Goal: Task Accomplishment & Management: Manage account settings

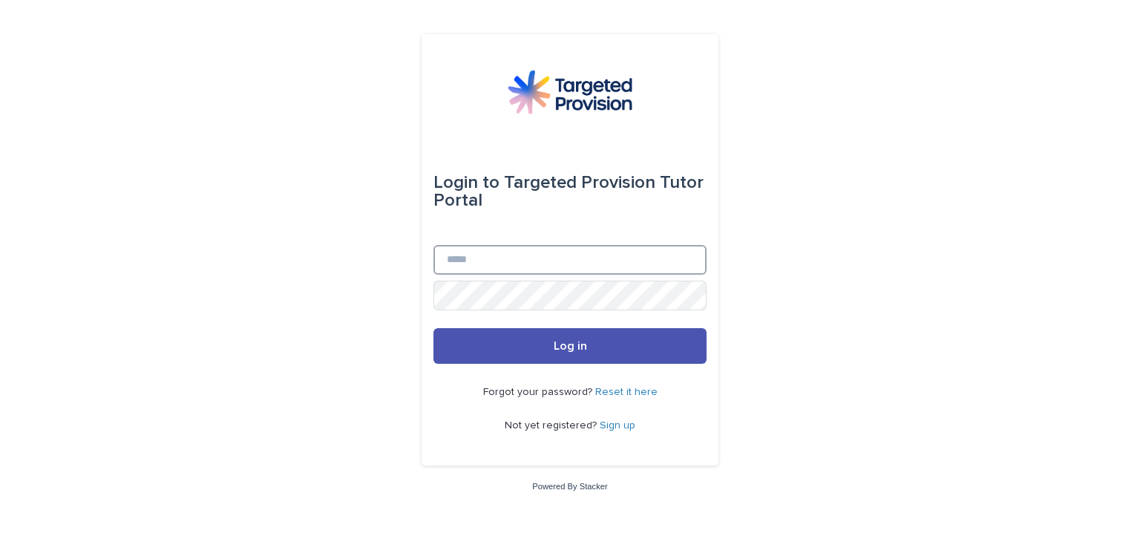
click at [472, 265] on input "Email" at bounding box center [570, 260] width 273 height 30
type input "**********"
click at [434, 328] on button "Log in" at bounding box center [570, 346] width 273 height 36
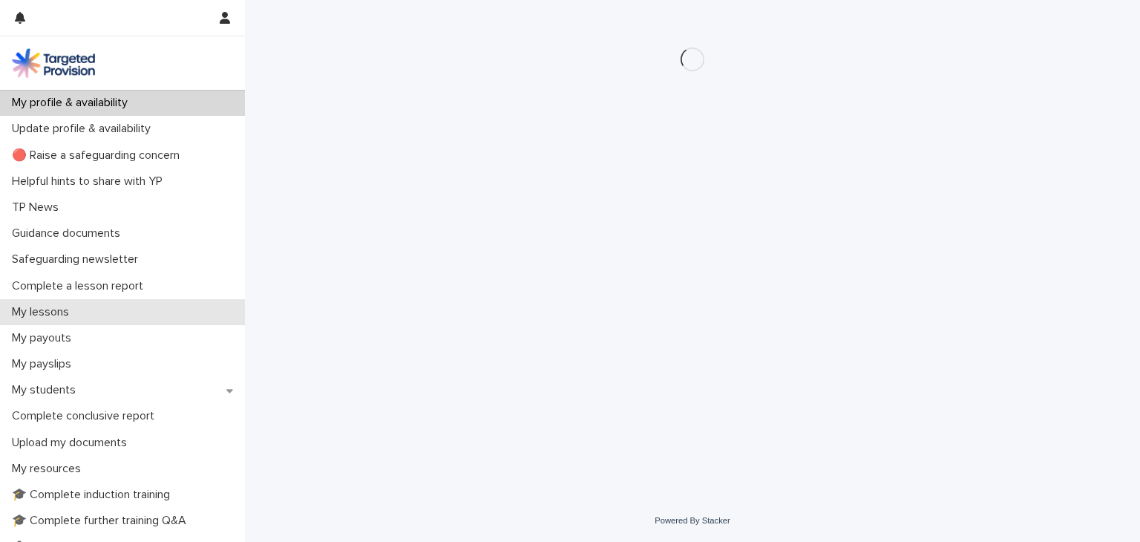
click at [107, 321] on div "My lessons" at bounding box center [122, 312] width 245 height 26
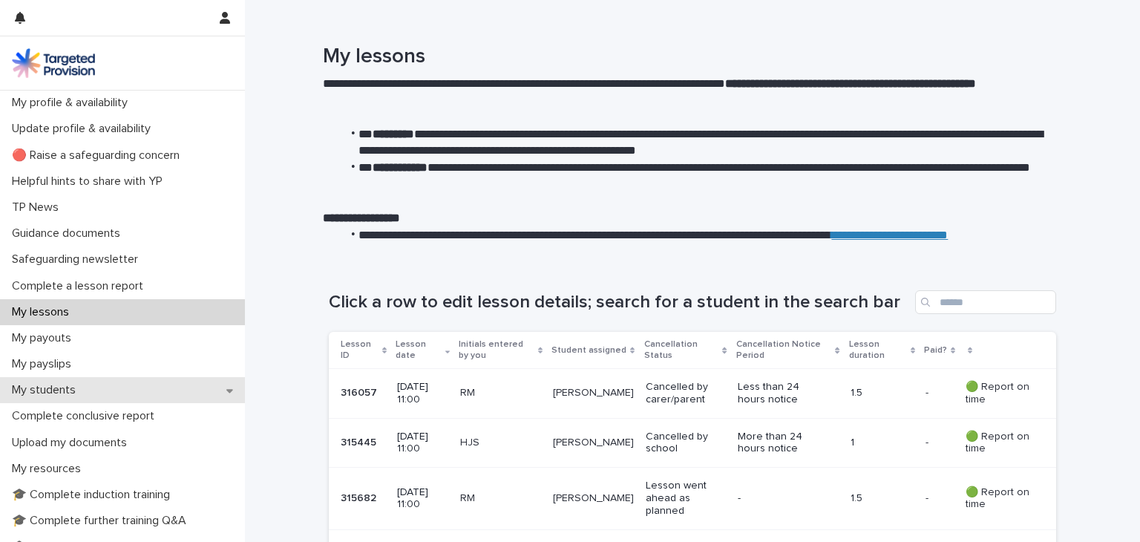
click at [82, 394] on p "My students" at bounding box center [47, 390] width 82 height 14
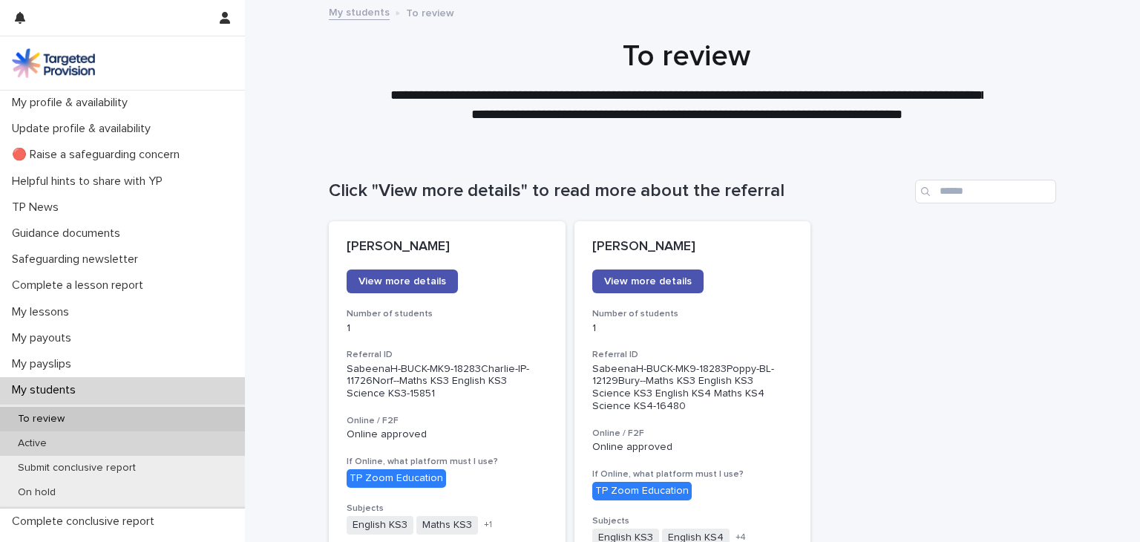
click at [157, 449] on div "Active" at bounding box center [122, 443] width 245 height 24
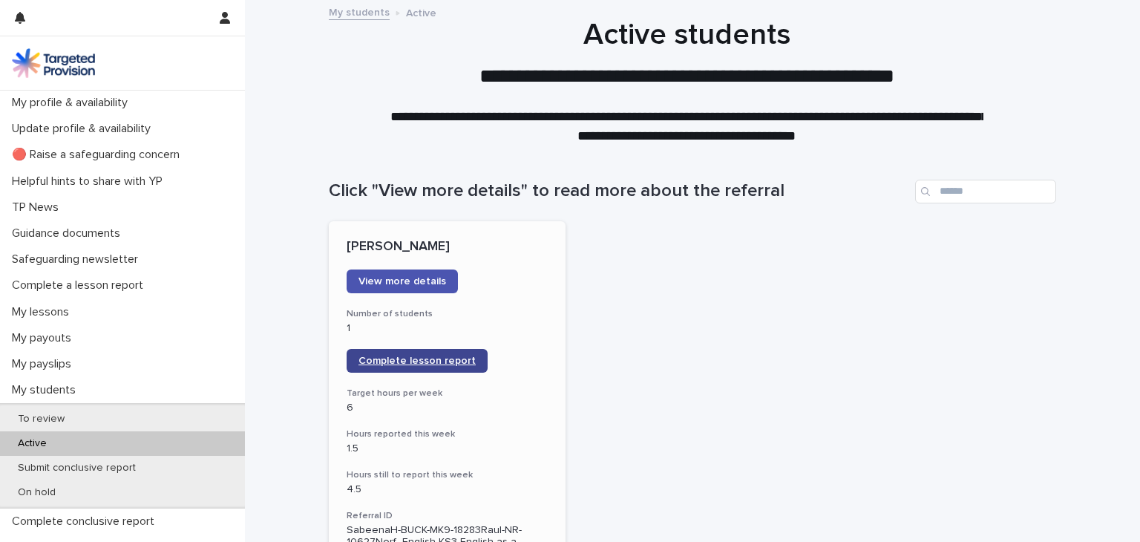
click at [399, 357] on span "Complete lesson report" at bounding box center [417, 361] width 117 height 10
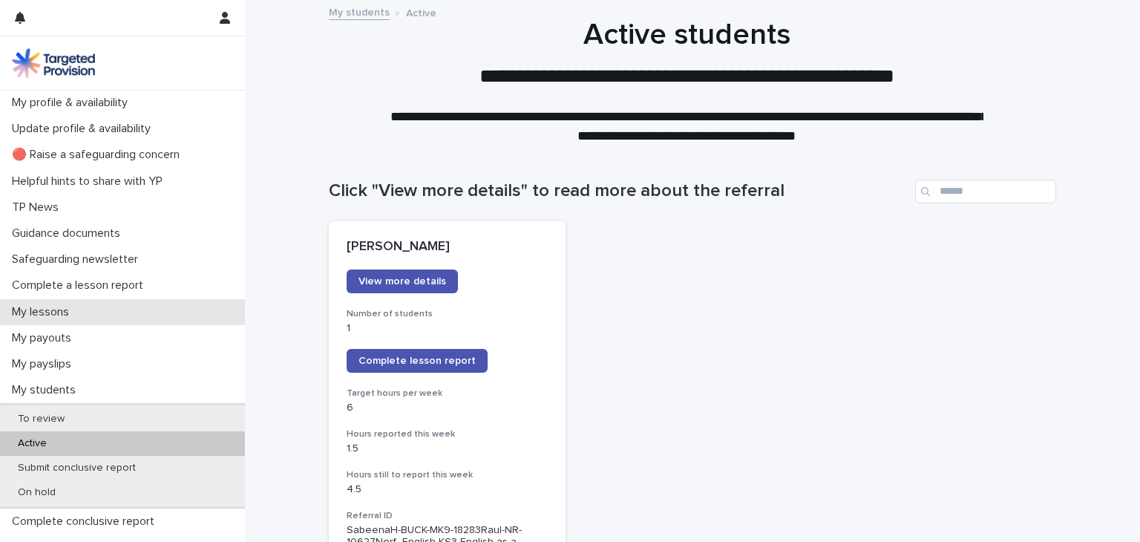
click at [102, 315] on div "My lessons" at bounding box center [122, 312] width 245 height 26
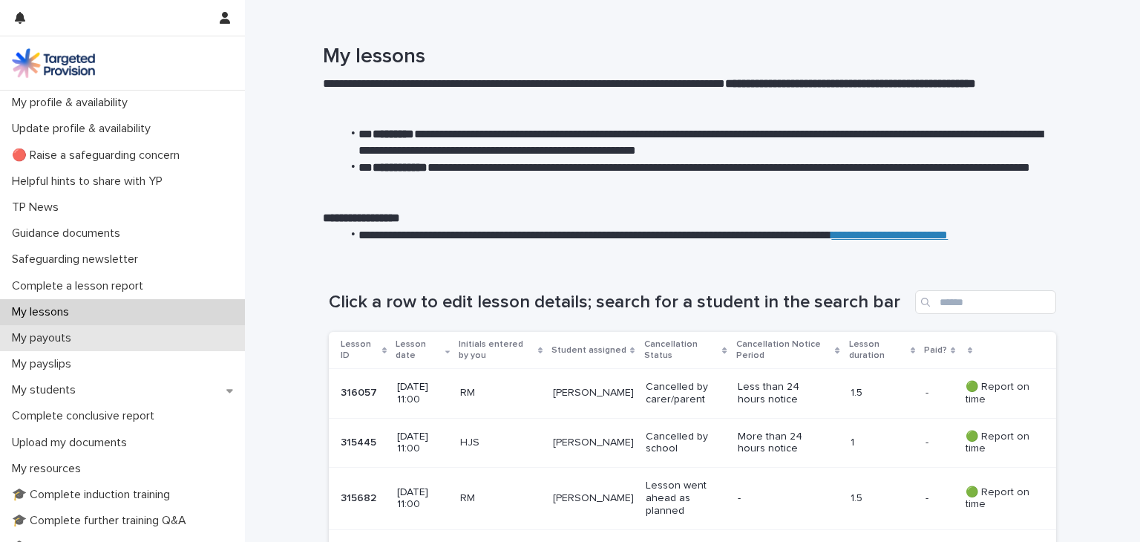
click at [97, 347] on div "My payouts" at bounding box center [122, 338] width 245 height 26
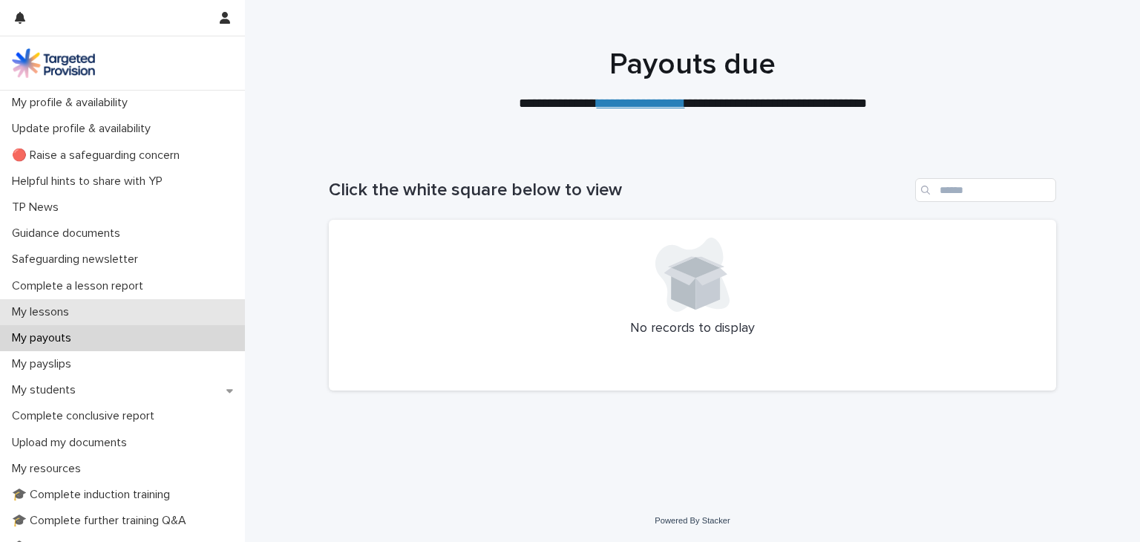
click at [102, 321] on div "My lessons" at bounding box center [122, 312] width 245 height 26
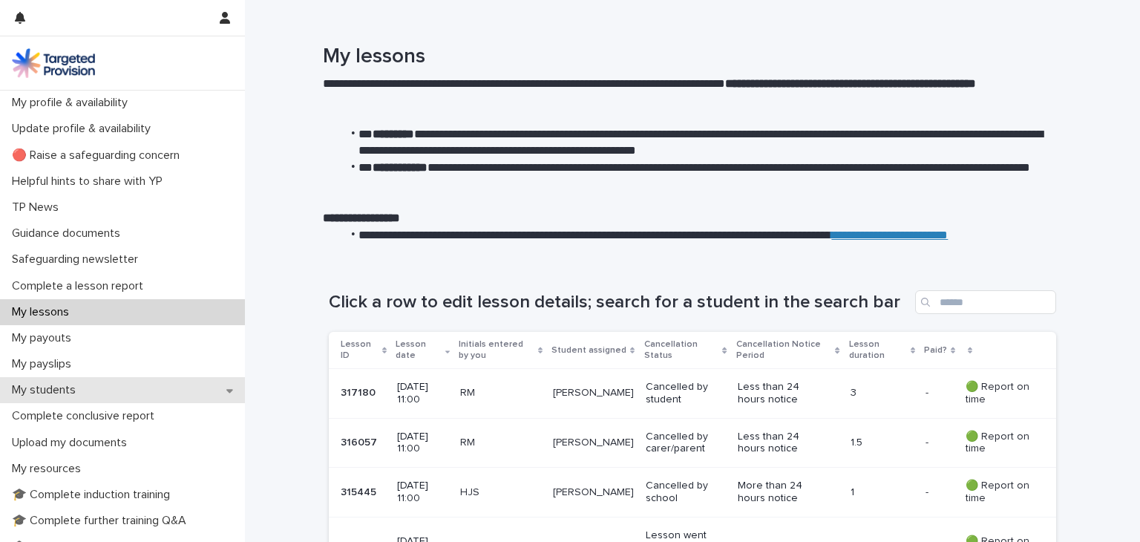
click at [143, 393] on div "My students" at bounding box center [122, 390] width 245 height 26
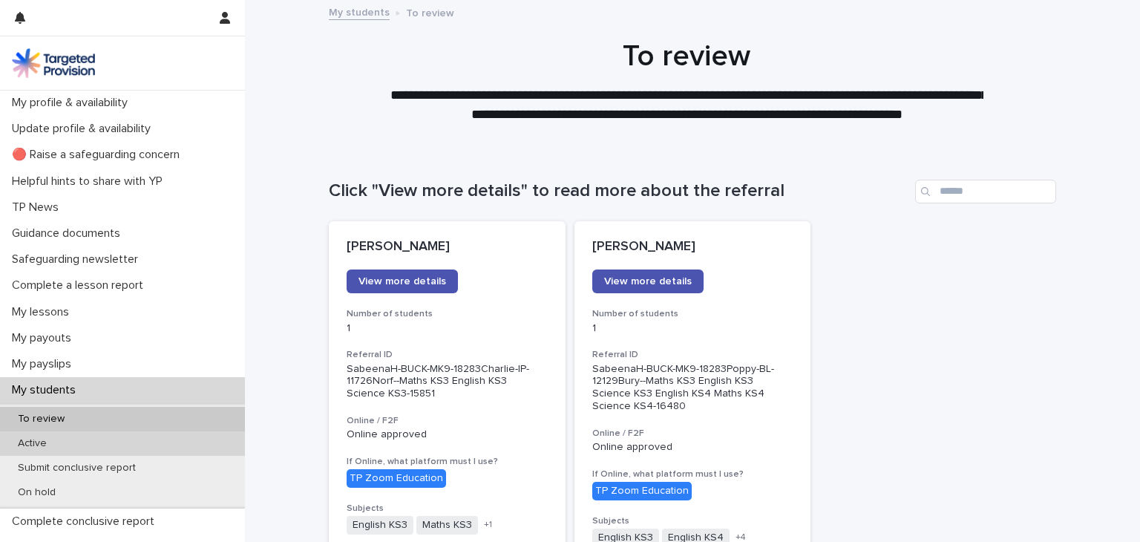
click at [152, 447] on div "Active" at bounding box center [122, 443] width 245 height 24
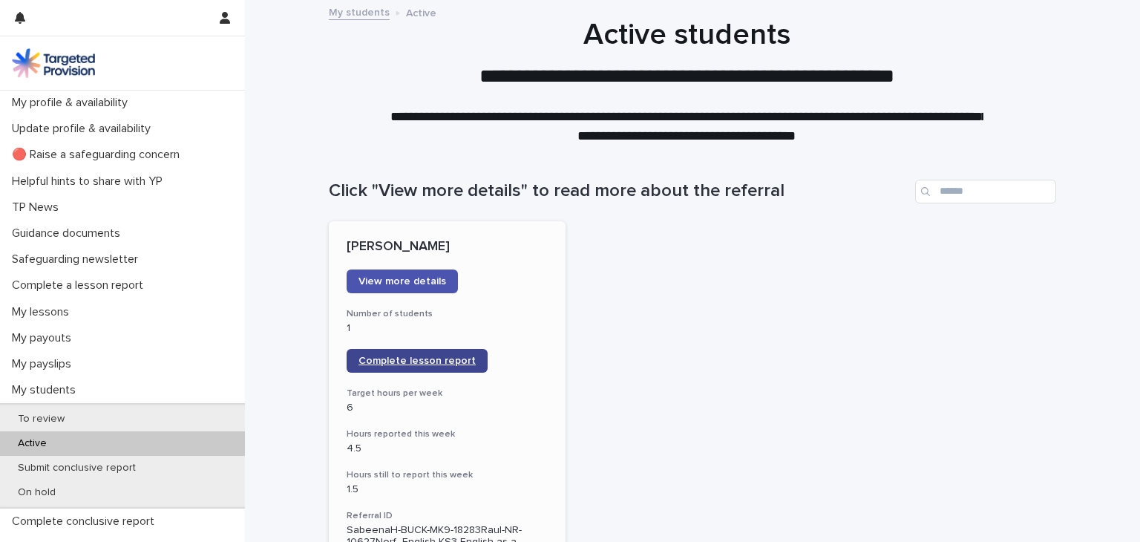
click at [408, 354] on link "Complete lesson report" at bounding box center [417, 361] width 141 height 24
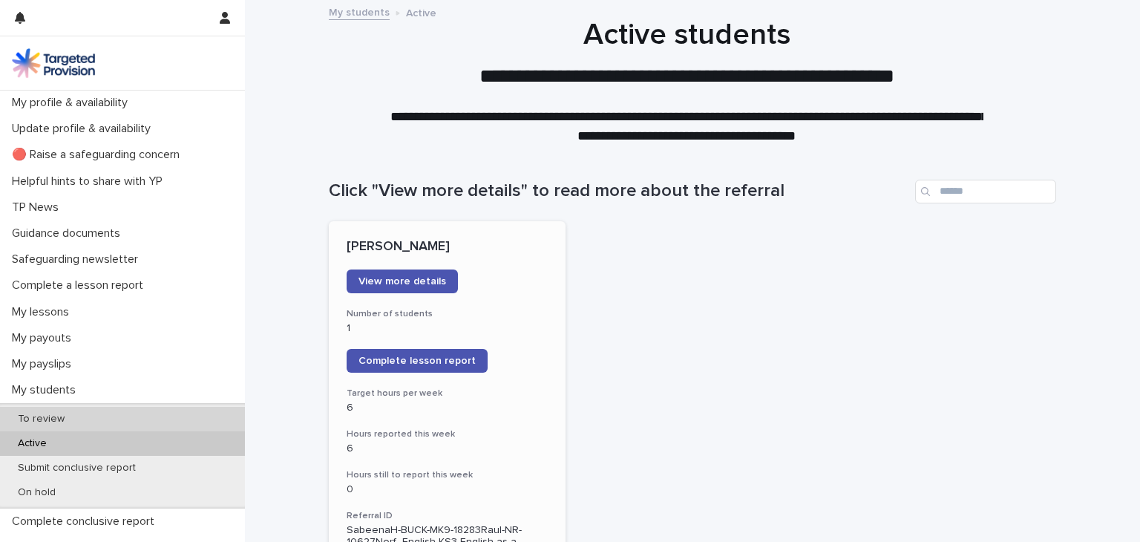
click at [120, 408] on div "To review" at bounding box center [122, 419] width 245 height 24
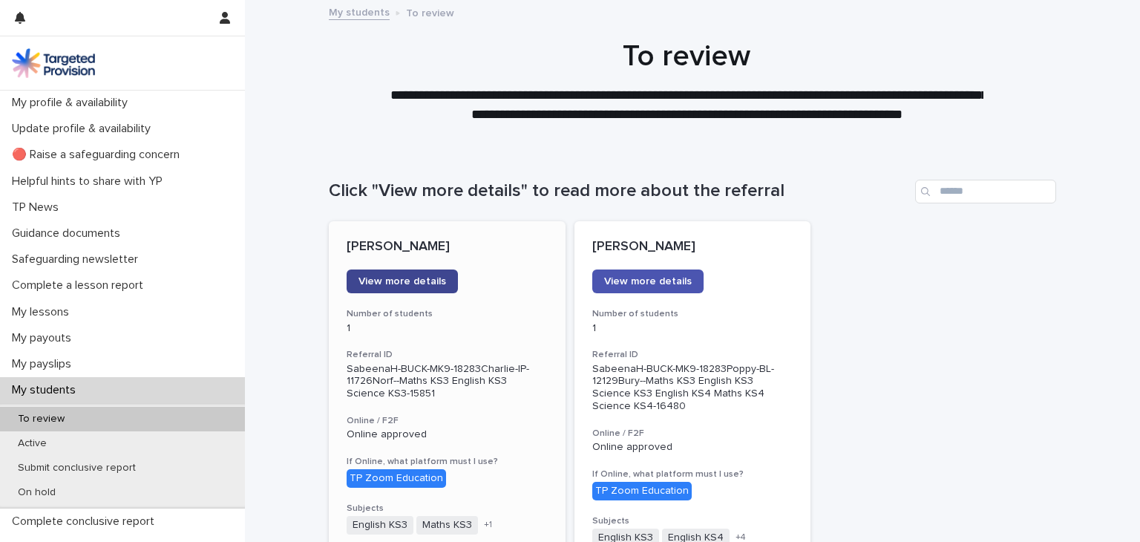
click at [405, 289] on link "View more details" at bounding box center [402, 281] width 111 height 24
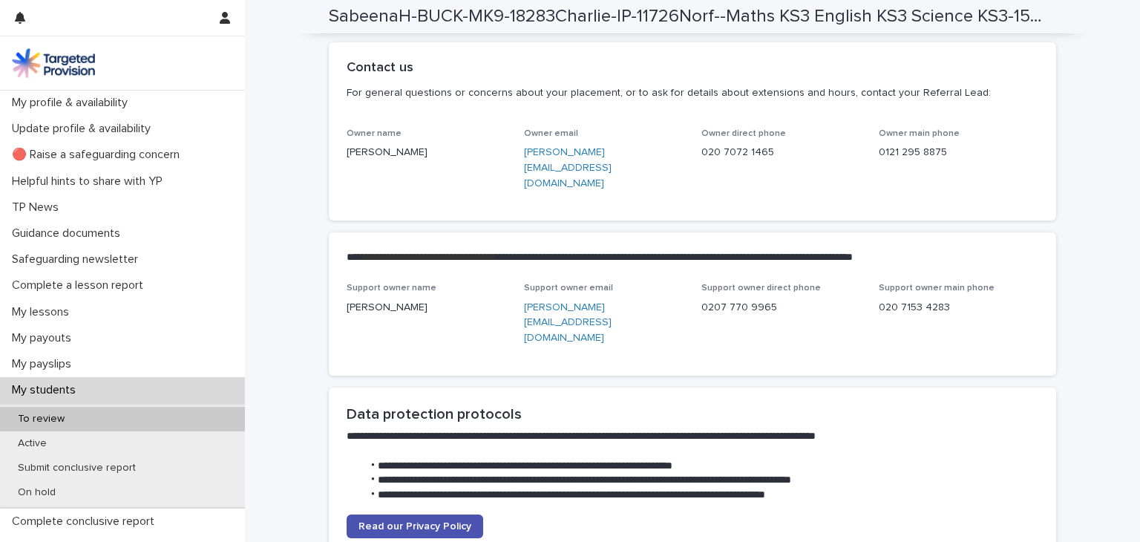
scroll to position [3504, 0]
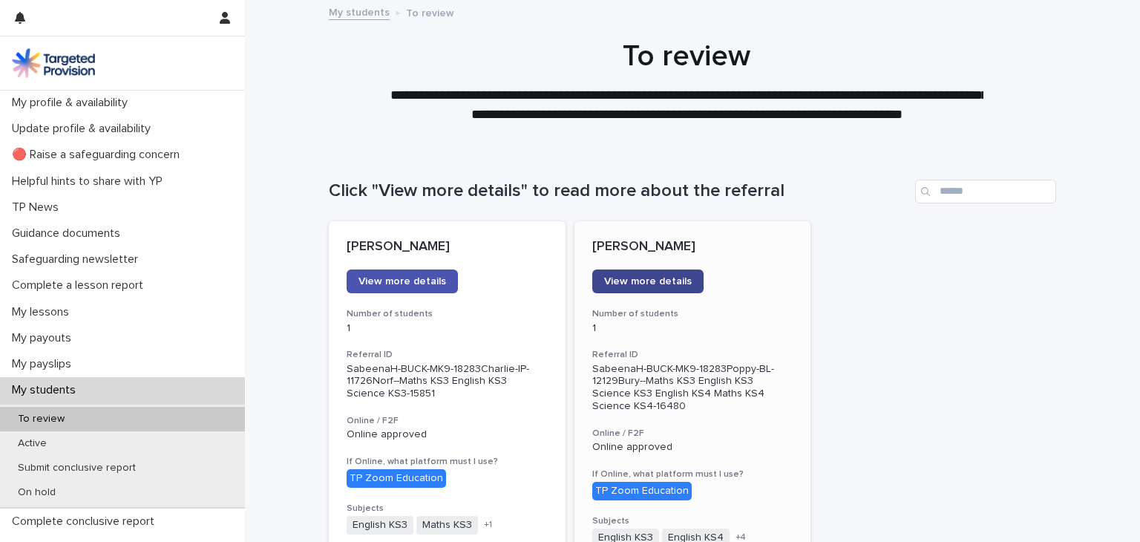
click at [621, 290] on link "View more details" at bounding box center [647, 281] width 111 height 24
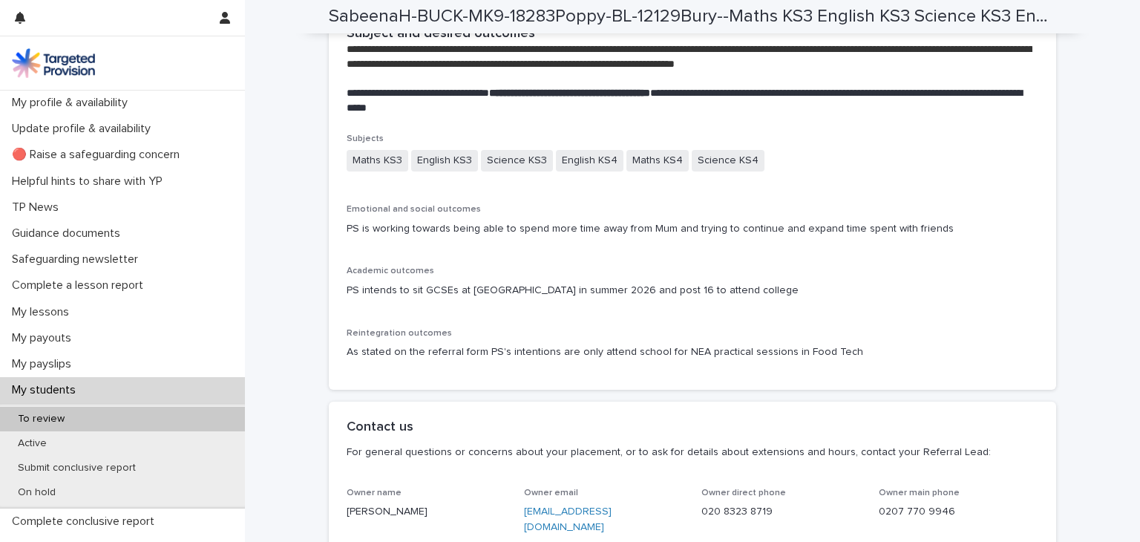
scroll to position [2760, 0]
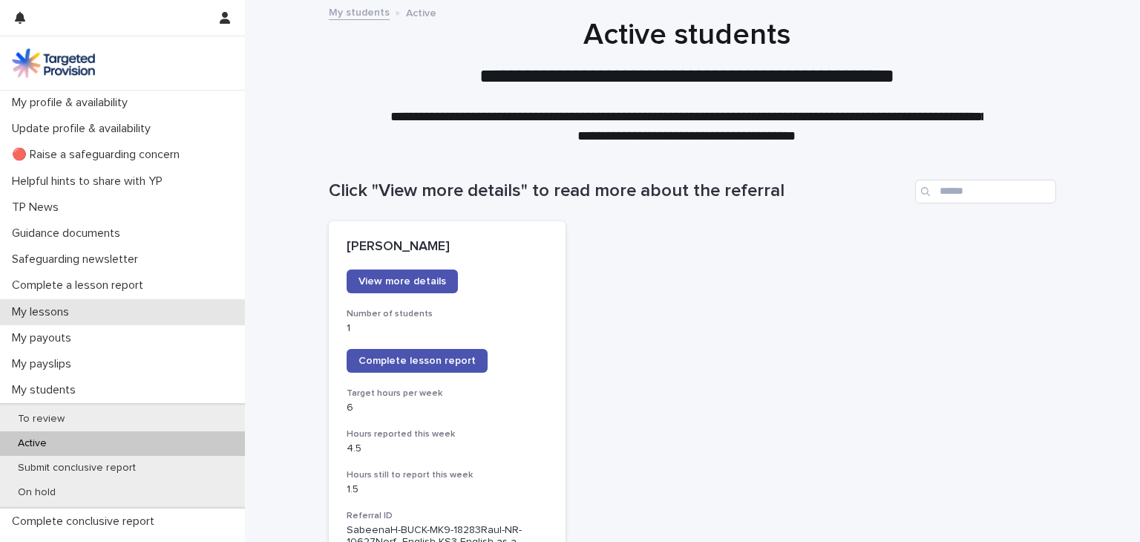
click at [126, 315] on div "My lessons" at bounding box center [122, 312] width 245 height 26
